Goal: Task Accomplishment & Management: Use online tool/utility

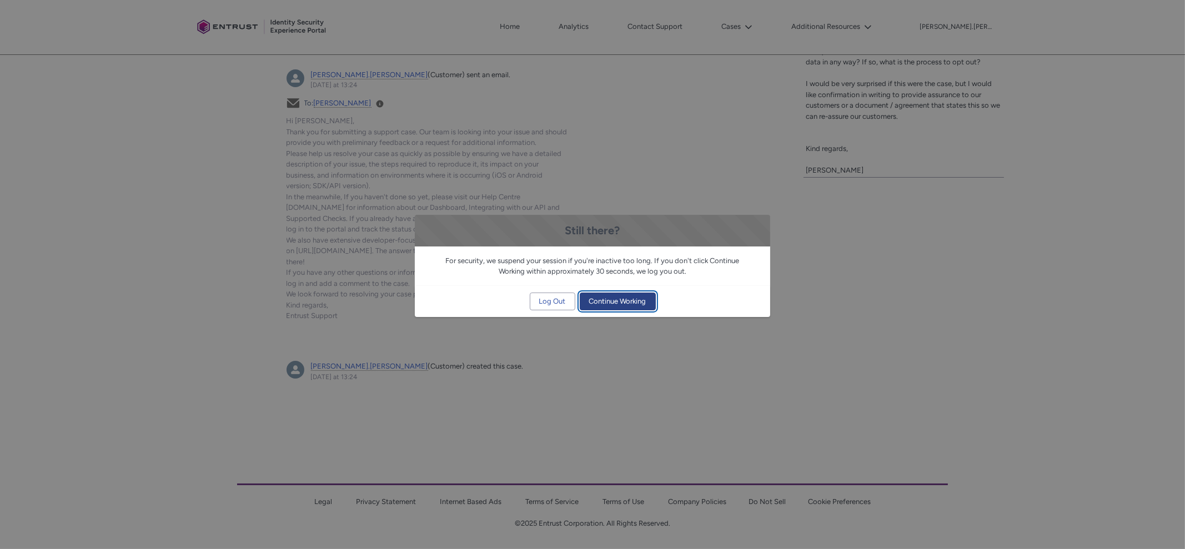
click at [612, 301] on span "Continue Working" at bounding box center [617, 301] width 57 height 17
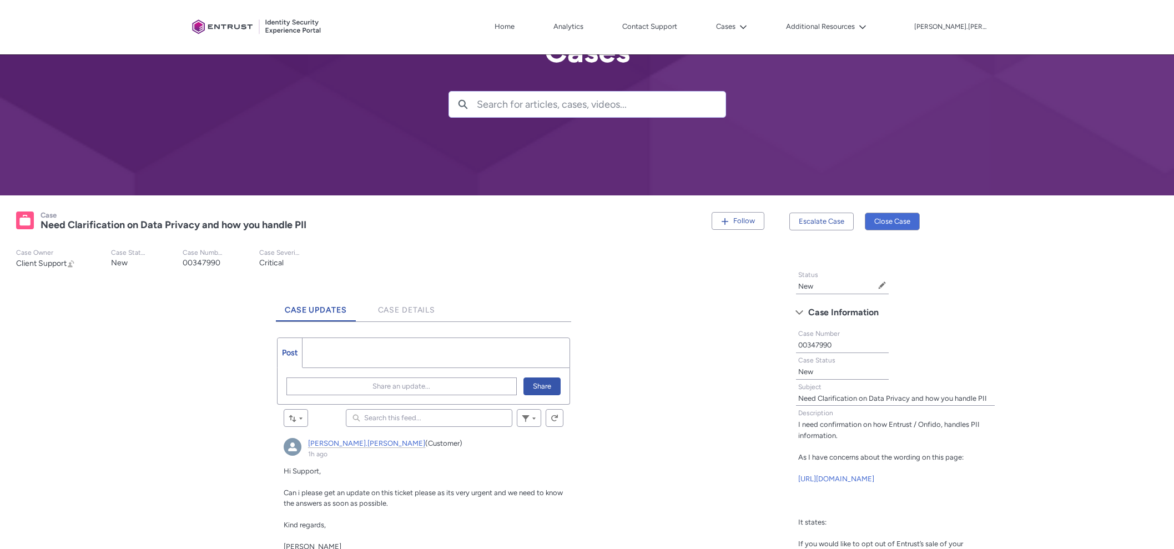
scroll to position [258, 0]
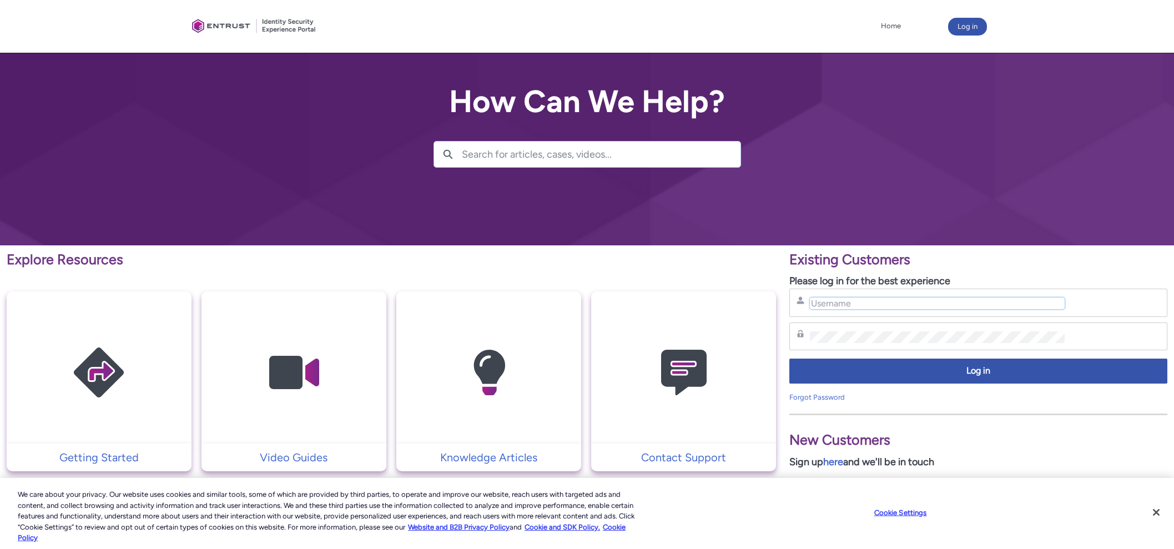
type input "carl.lee@action1.com"
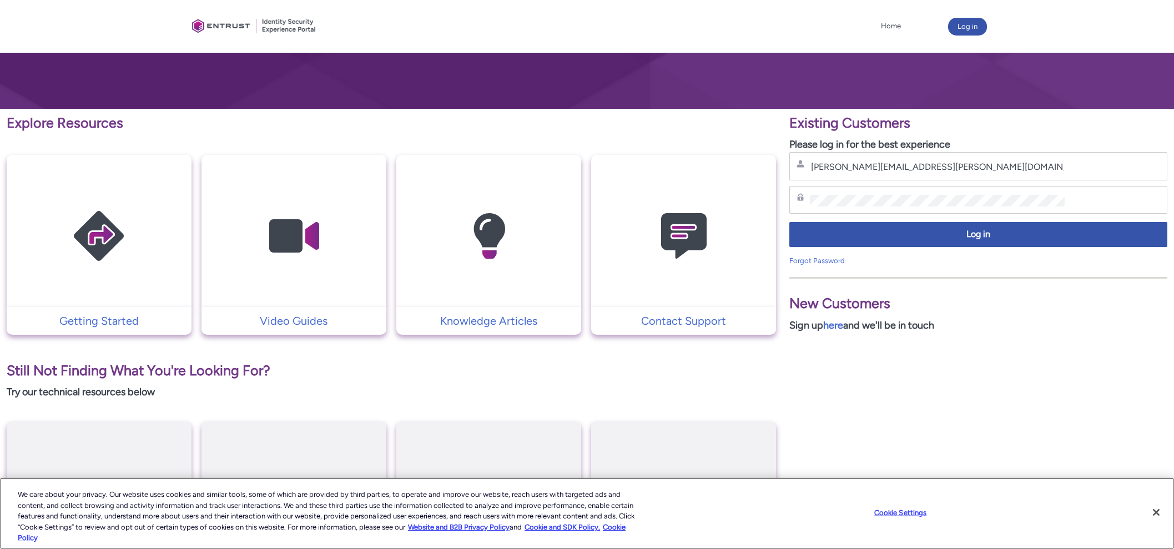
scroll to position [138, 0]
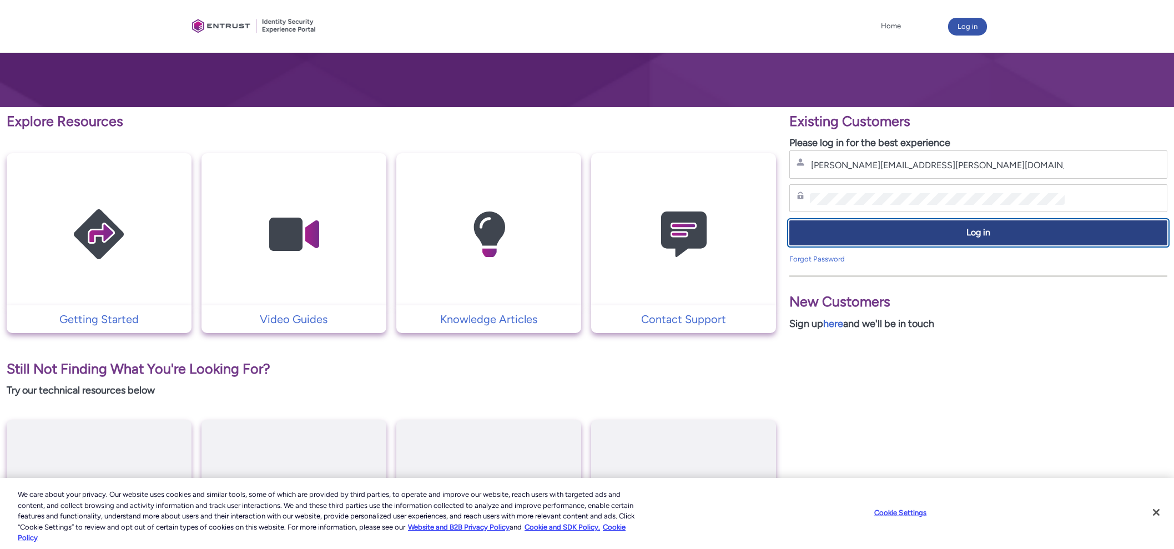
click at [859, 231] on span "Log in" at bounding box center [979, 233] width 364 height 13
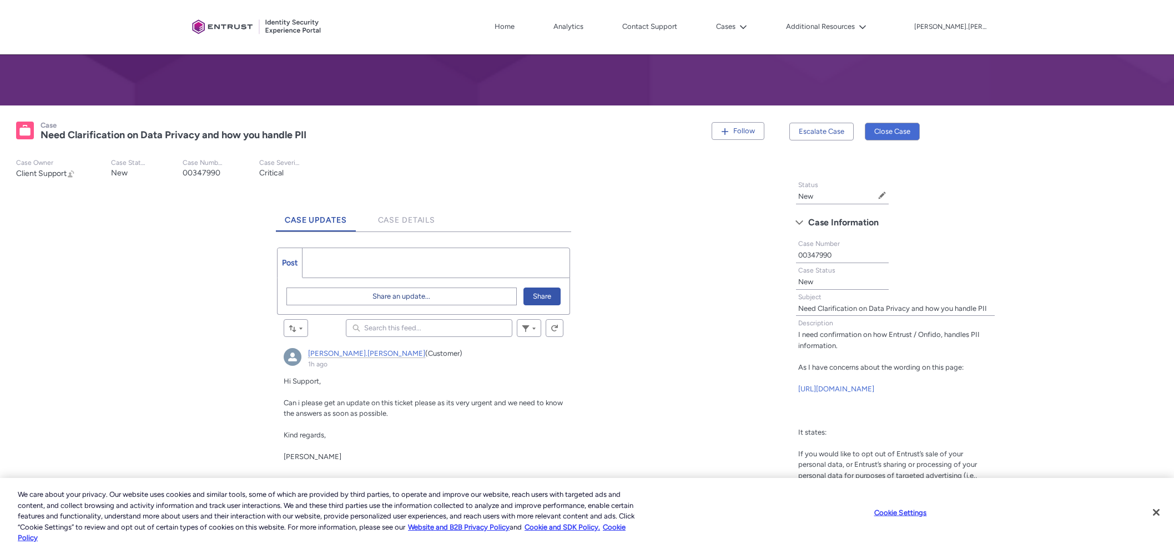
scroll to position [138, 0]
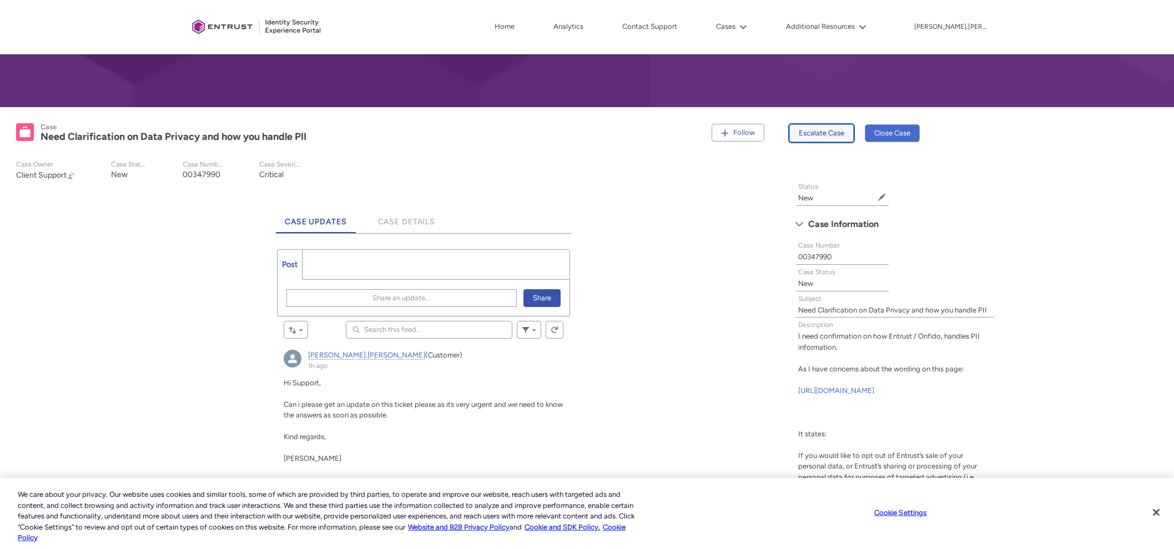
click at [811, 127] on button "Escalate Case" at bounding box center [821, 133] width 64 height 18
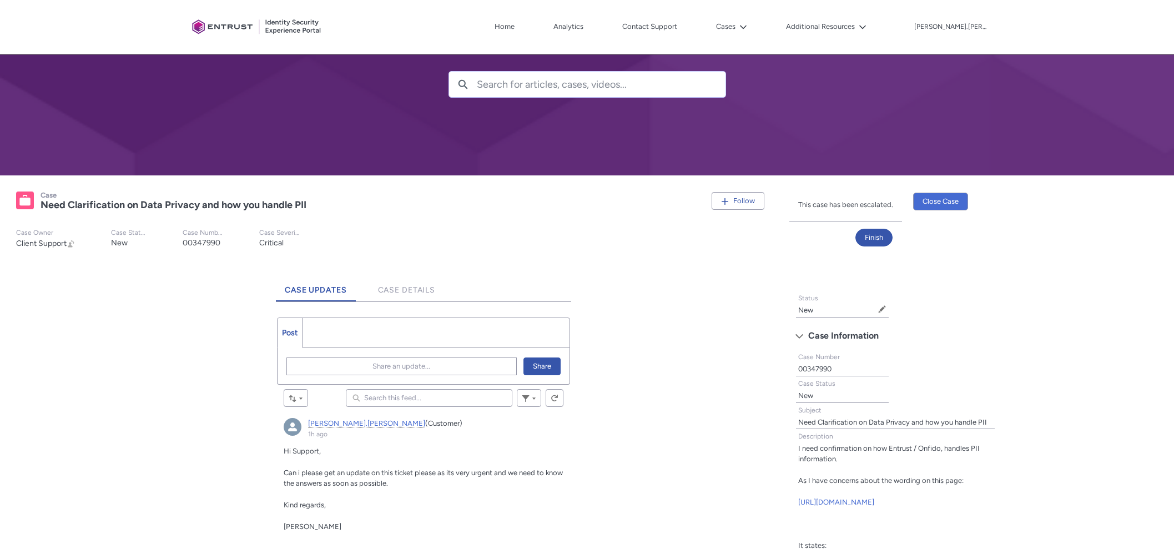
scroll to position [69, 0]
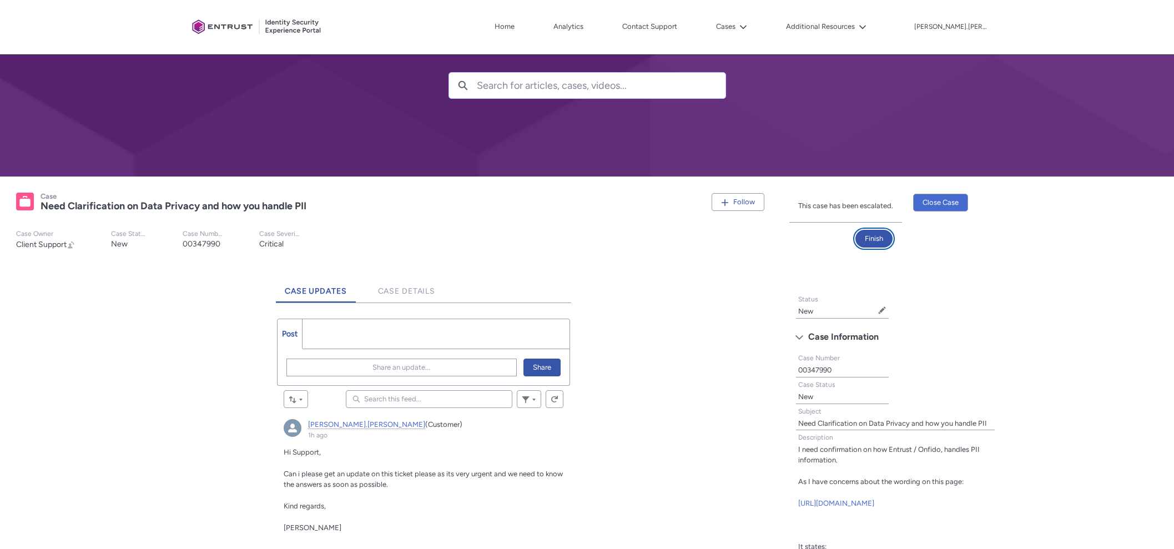
click at [869, 239] on button "Finish" at bounding box center [873, 239] width 37 height 18
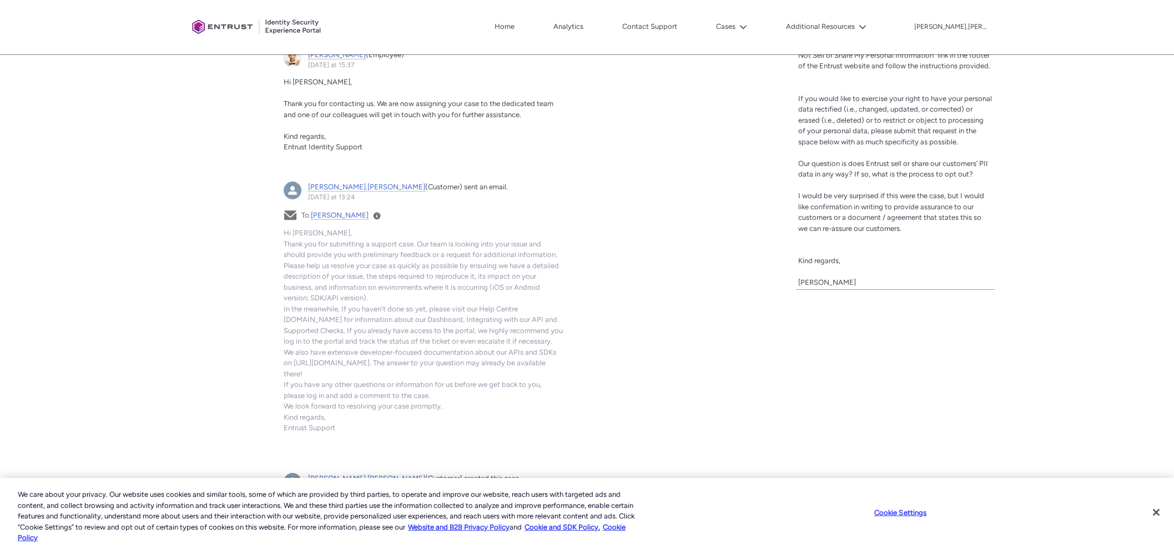
scroll to position [496, 0]
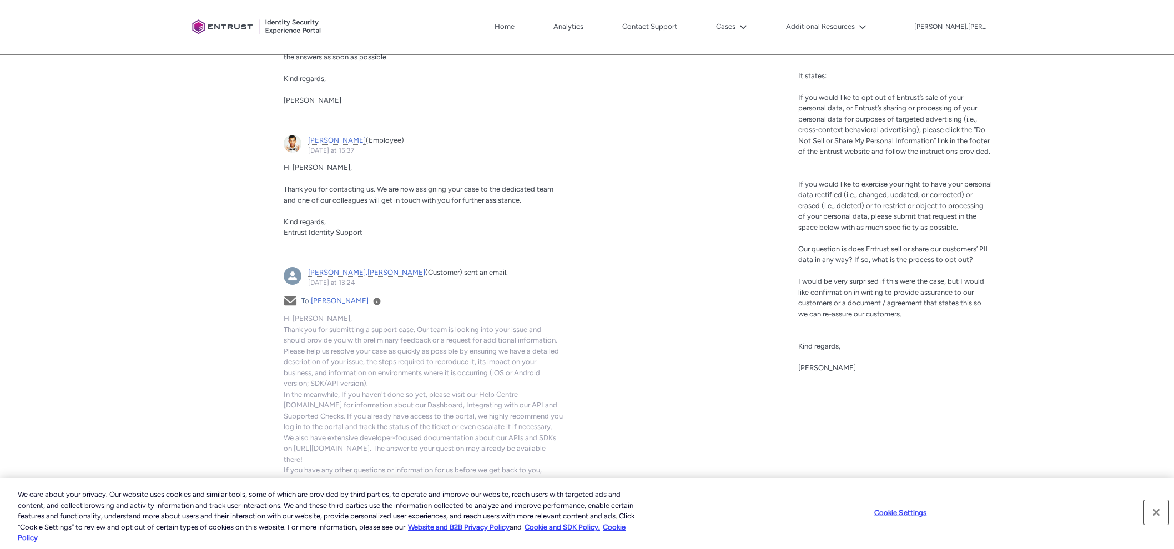
click at [1156, 516] on button "Close" at bounding box center [1156, 512] width 24 height 24
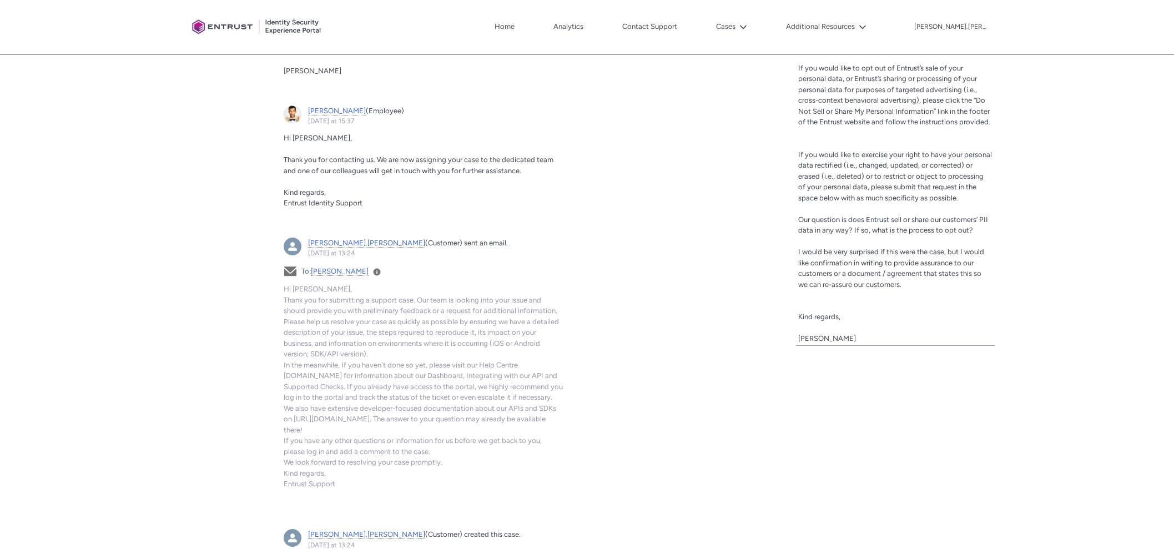
scroll to position [704, 0]
